Goal: Transaction & Acquisition: Obtain resource

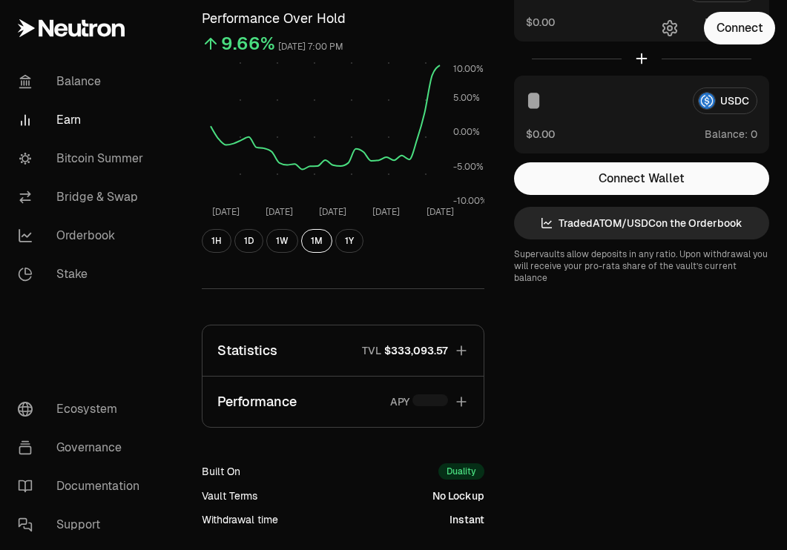
scroll to position [145, 0]
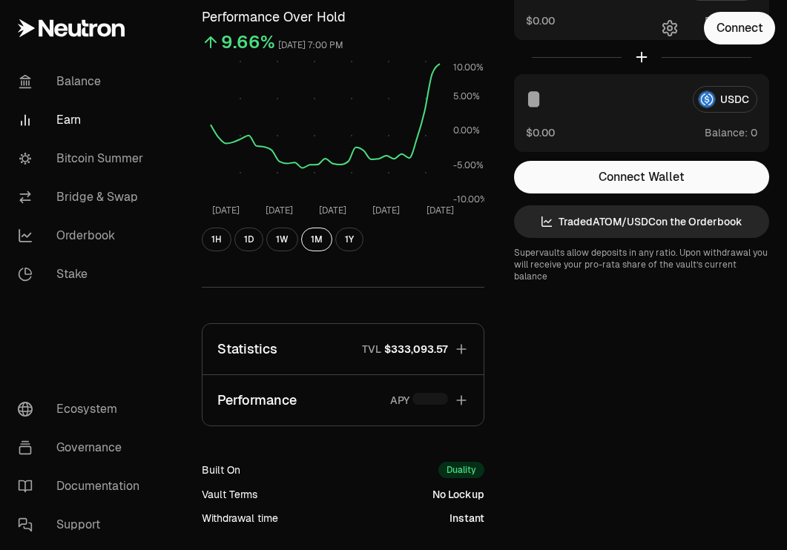
click at [463, 346] on icon "button" at bounding box center [461, 349] width 15 height 15
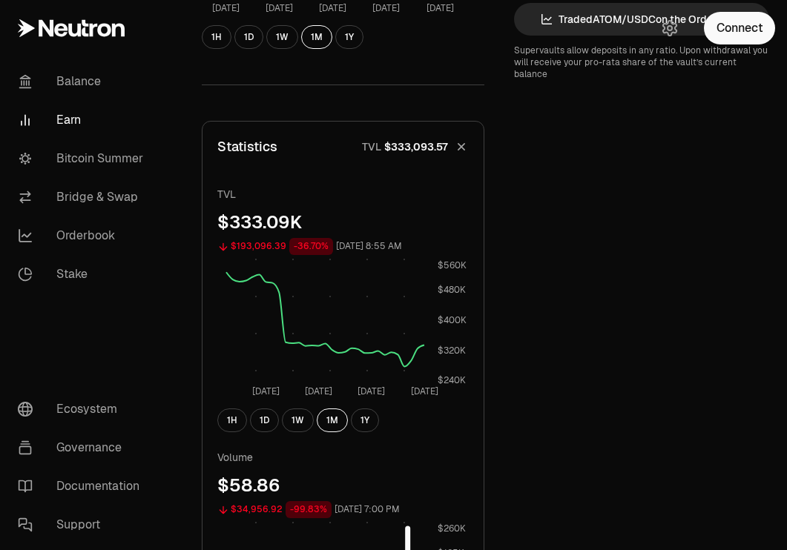
scroll to position [0, 0]
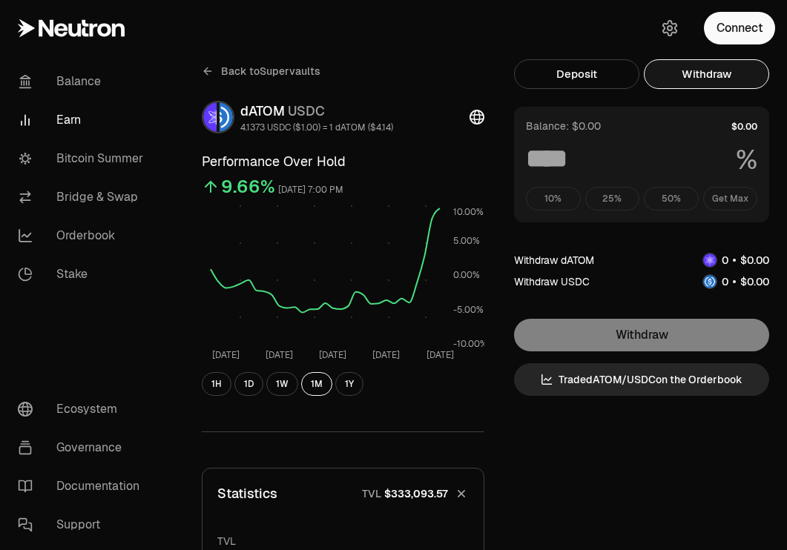
click at [740, 70] on button "Withdraw" at bounding box center [706, 74] width 125 height 30
click at [749, 40] on button "Connect" at bounding box center [739, 28] width 71 height 33
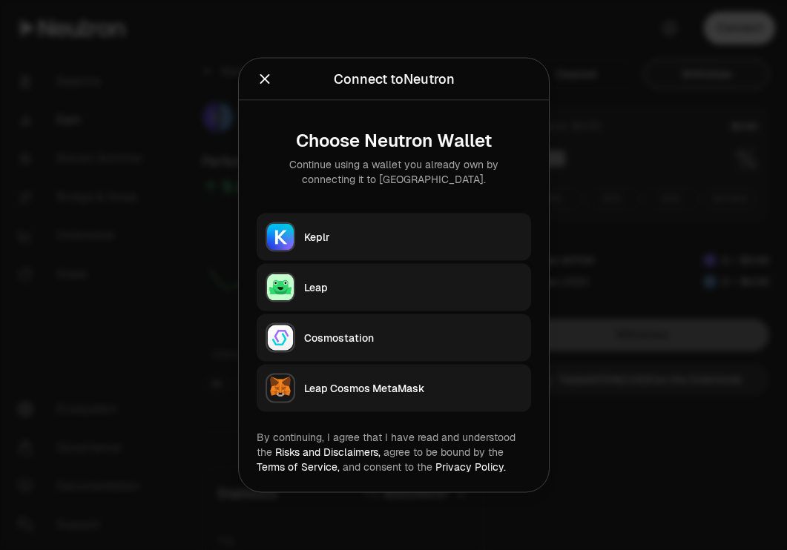
click at [451, 214] on button "Keplr" at bounding box center [394, 237] width 274 height 47
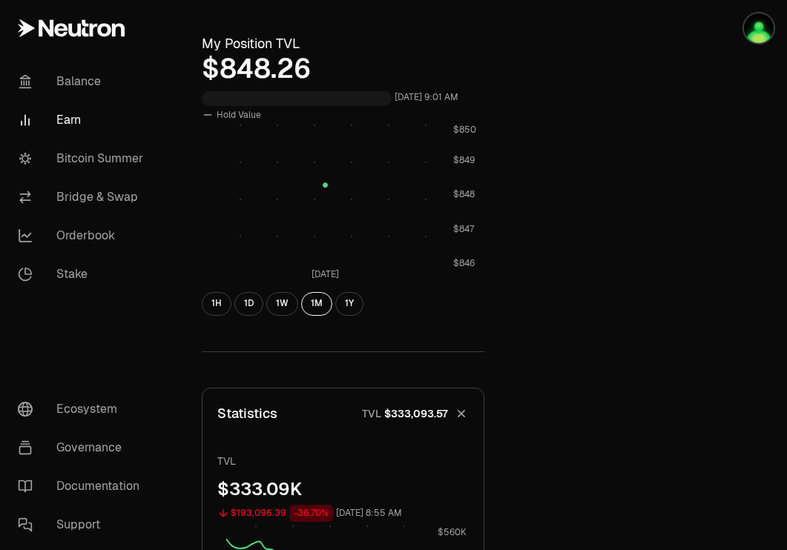
scroll to position [396, 0]
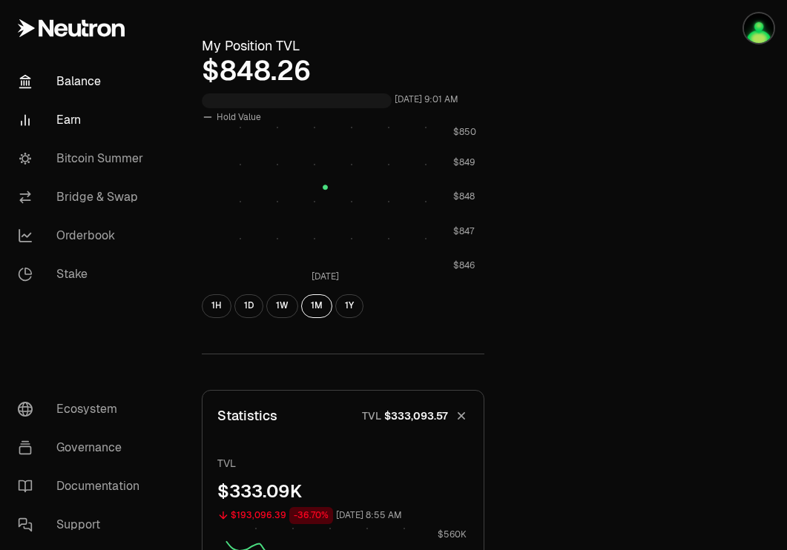
click at [102, 93] on link "Balance" at bounding box center [83, 81] width 154 height 39
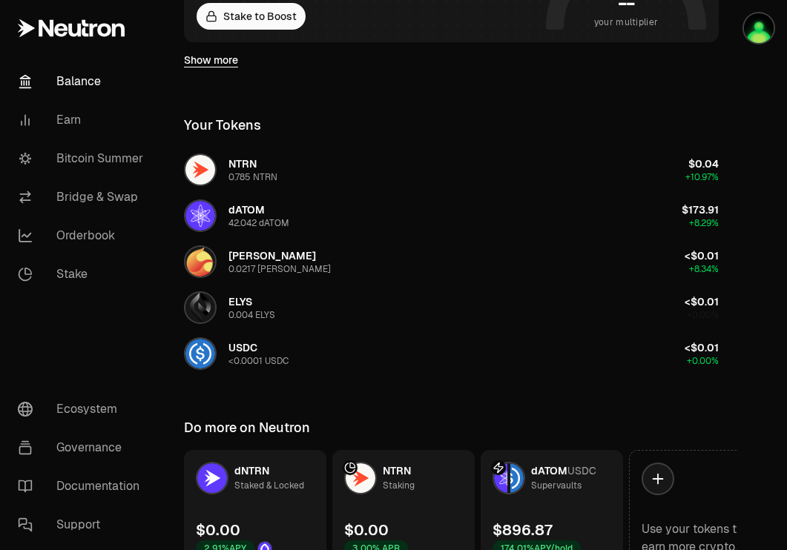
scroll to position [346, 0]
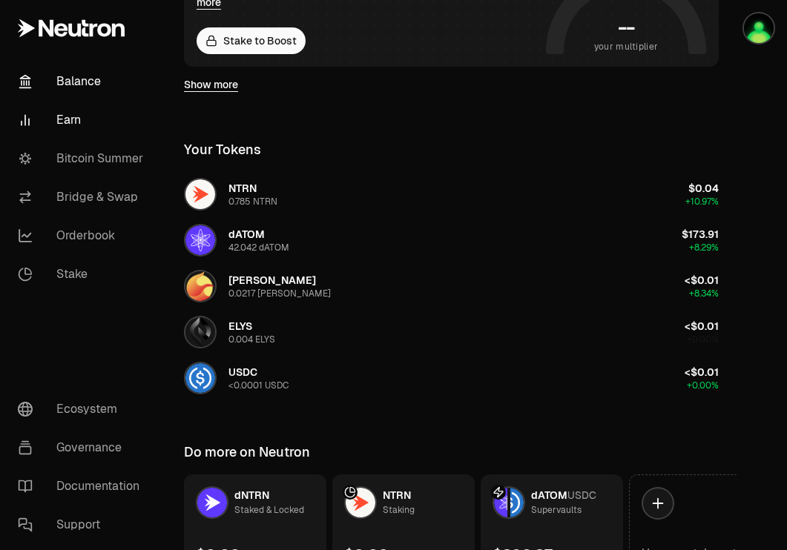
click at [71, 127] on link "Earn" at bounding box center [83, 120] width 154 height 39
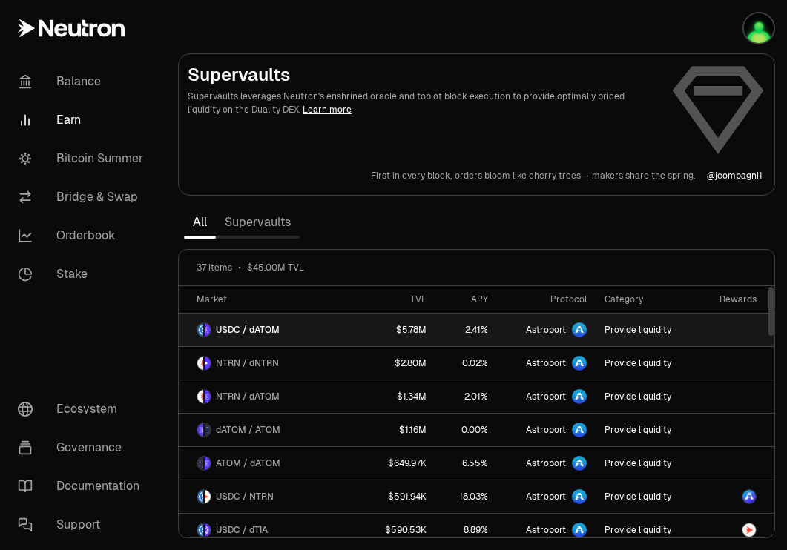
click at [324, 326] on link "USDC / dATOM" at bounding box center [271, 330] width 185 height 33
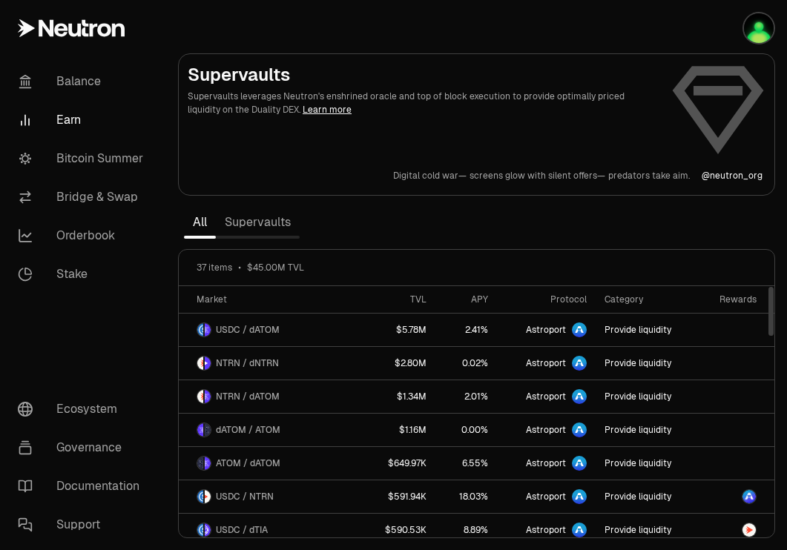
click at [284, 225] on link "Supervaults" at bounding box center [258, 223] width 84 height 30
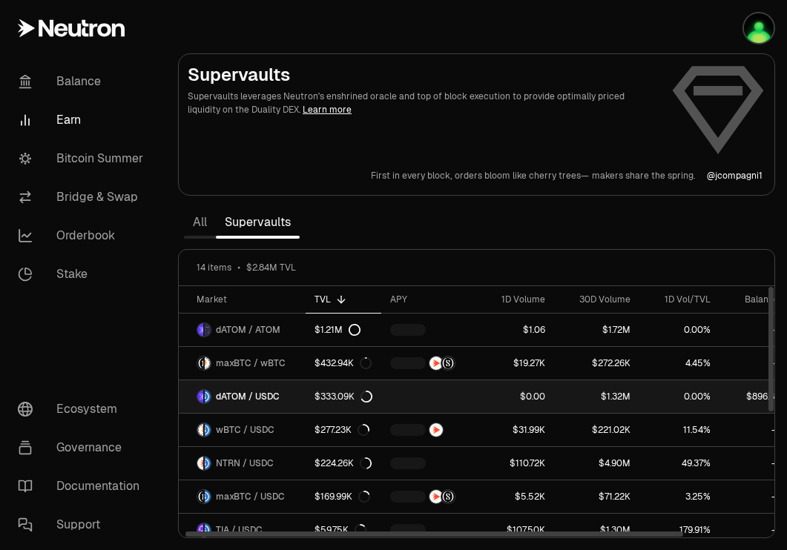
click at [265, 400] on span "dATOM / USDC" at bounding box center [248, 397] width 64 height 12
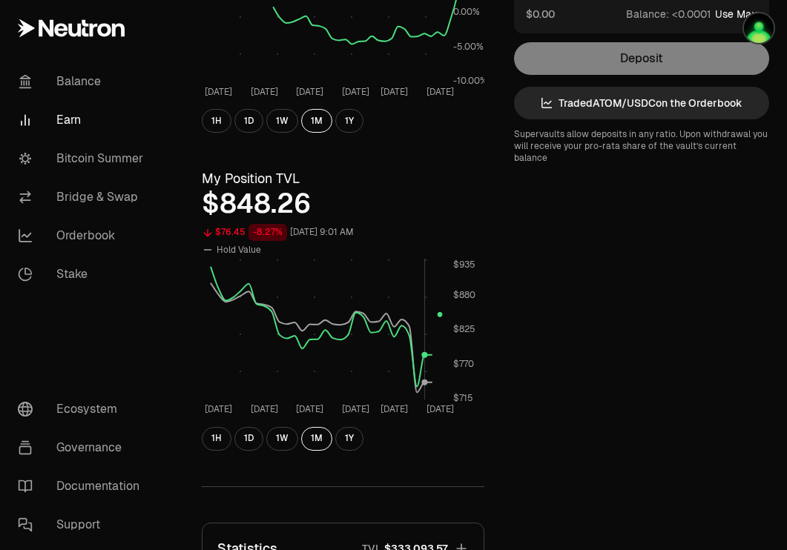
scroll to position [272, 0]
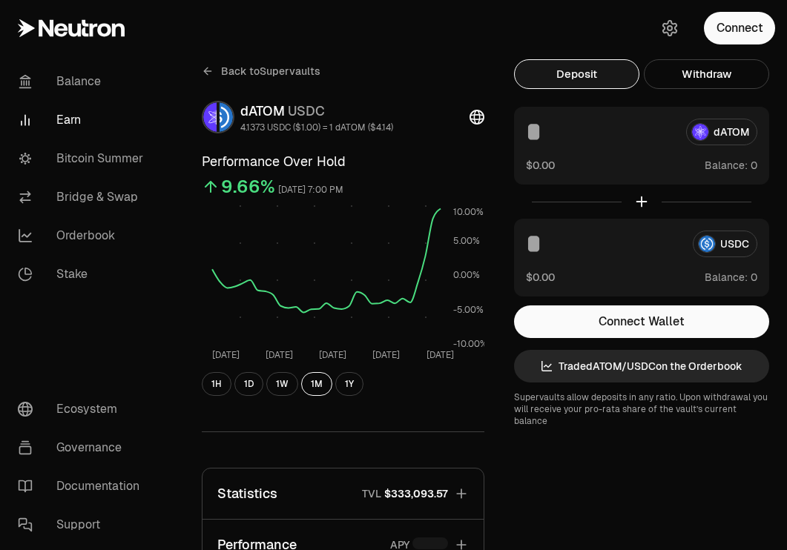
scroll to position [208, 0]
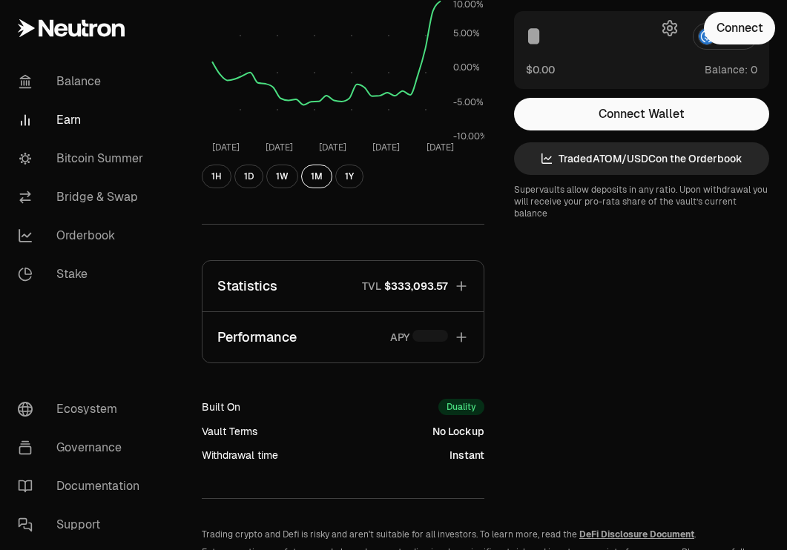
click at [370, 280] on p "TVL" at bounding box center [371, 286] width 19 height 15
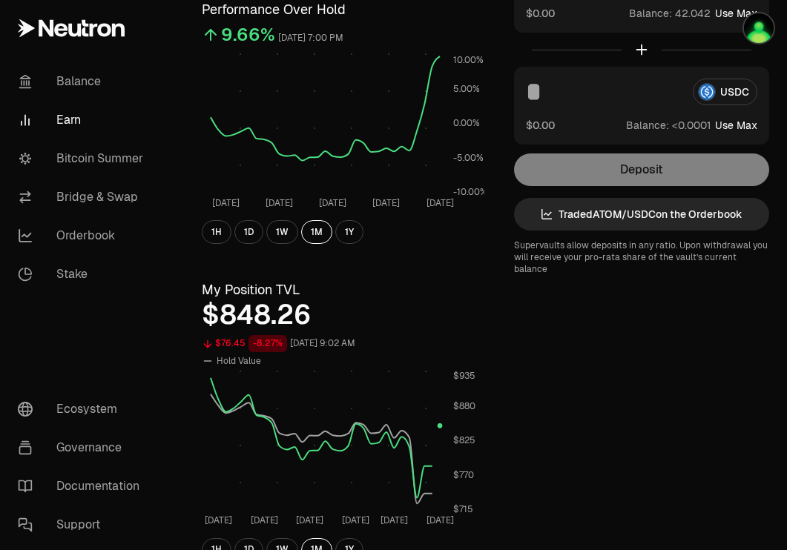
scroll to position [0, 0]
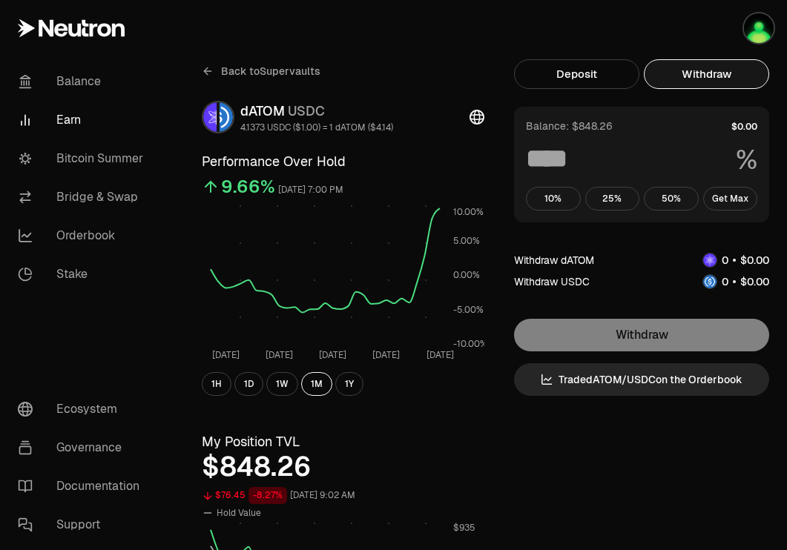
click at [704, 73] on button "Withdraw" at bounding box center [706, 74] width 125 height 30
click at [739, 202] on button "Get Max" at bounding box center [730, 199] width 55 height 24
type input "***"
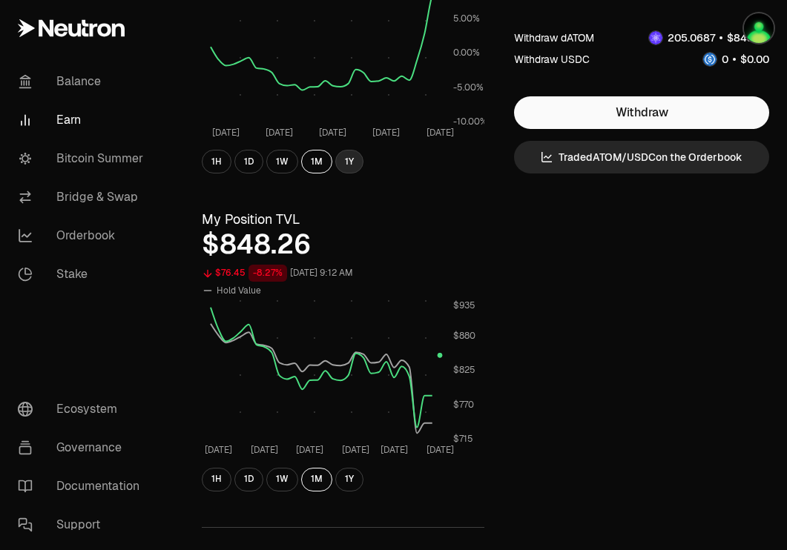
scroll to position [222, 0]
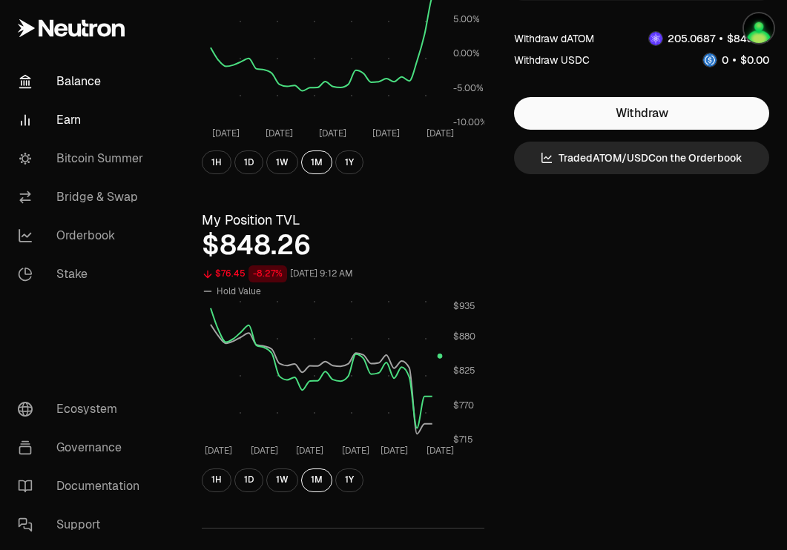
click at [60, 85] on link "Balance" at bounding box center [83, 81] width 154 height 39
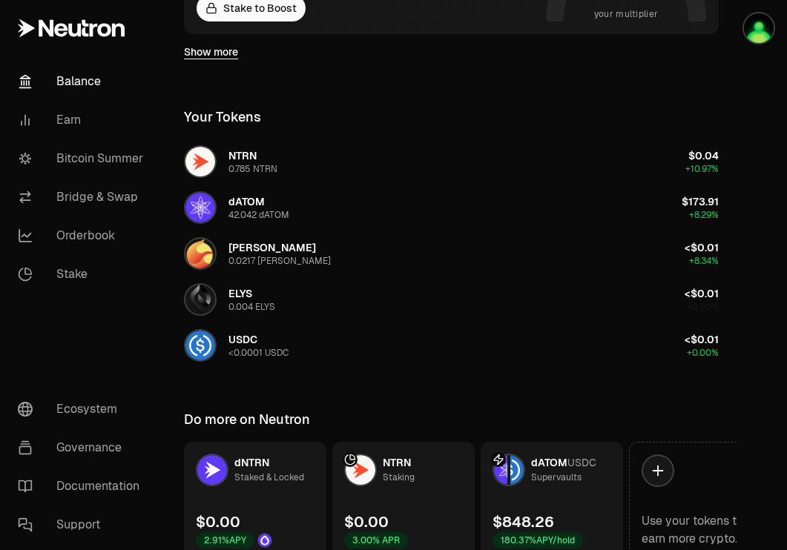
scroll to position [448, 0]
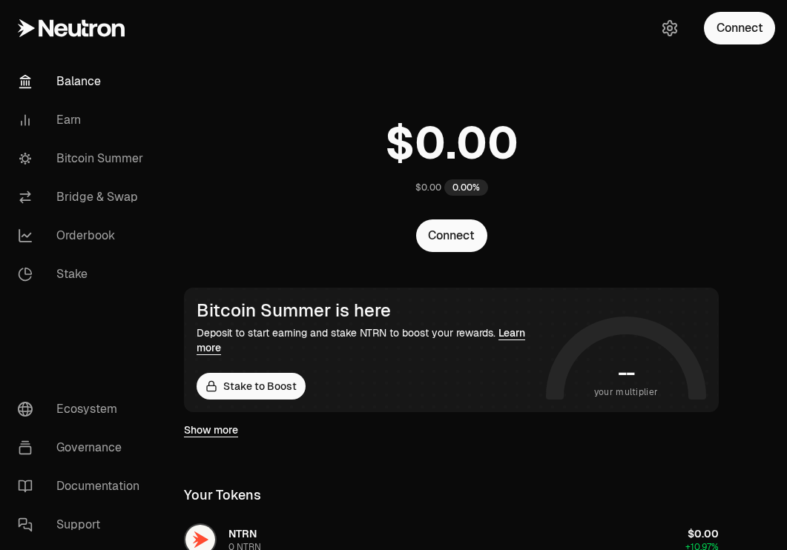
scroll to position [448, 0]
